Goal: Transaction & Acquisition: Download file/media

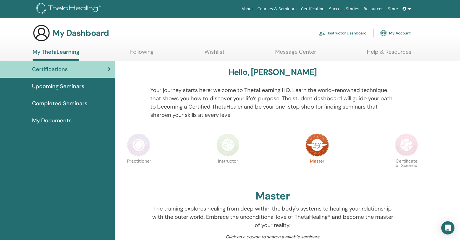
click at [63, 118] on span "My Documents" at bounding box center [51, 120] width 39 height 8
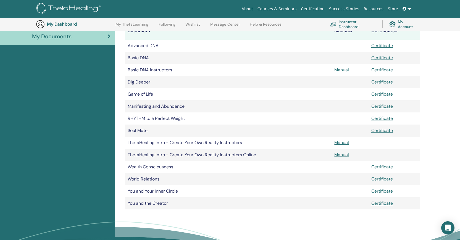
scroll to position [124, 0]
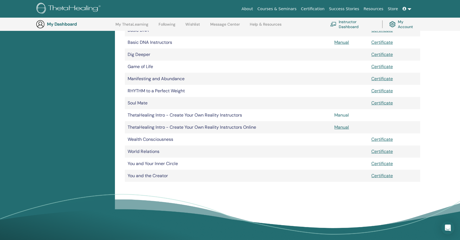
click at [344, 116] on link "Manual" at bounding box center [341, 115] width 15 height 6
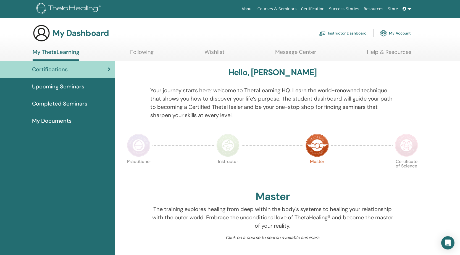
click at [51, 123] on span "My Documents" at bounding box center [51, 120] width 39 height 8
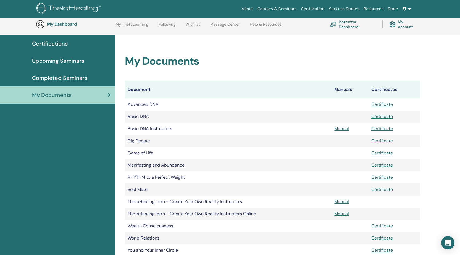
scroll to position [124, 0]
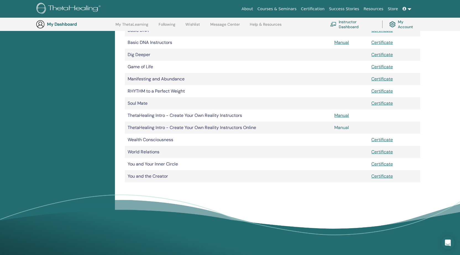
click at [344, 127] on link "Manual" at bounding box center [341, 127] width 15 height 6
